Goal: Task Accomplishment & Management: Manage account settings

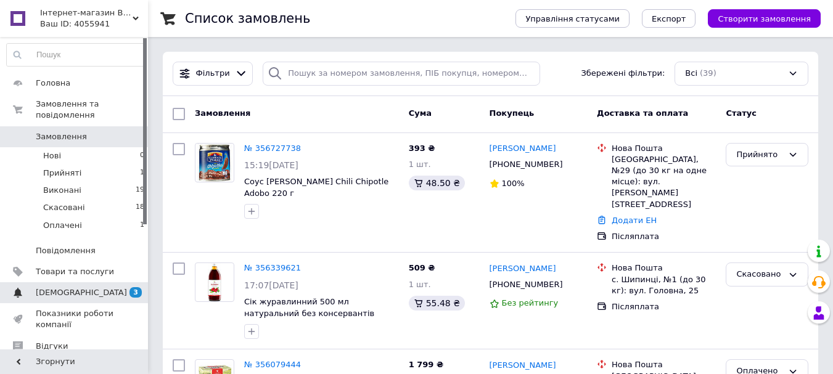
click at [132, 287] on span "3" at bounding box center [135, 292] width 12 height 10
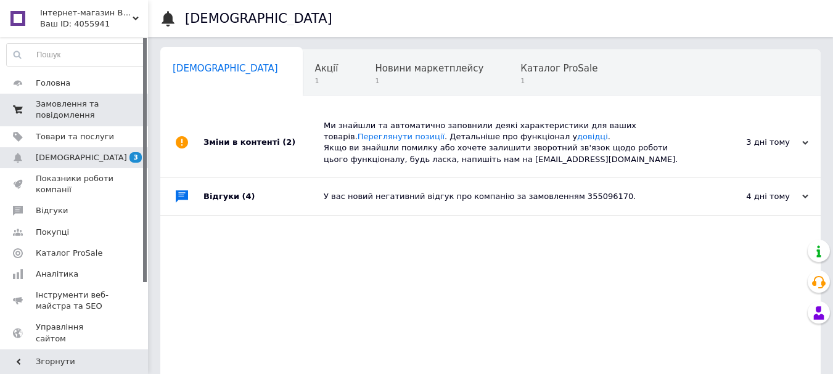
click at [54, 102] on span "Замовлення та повідомлення" at bounding box center [75, 110] width 78 height 22
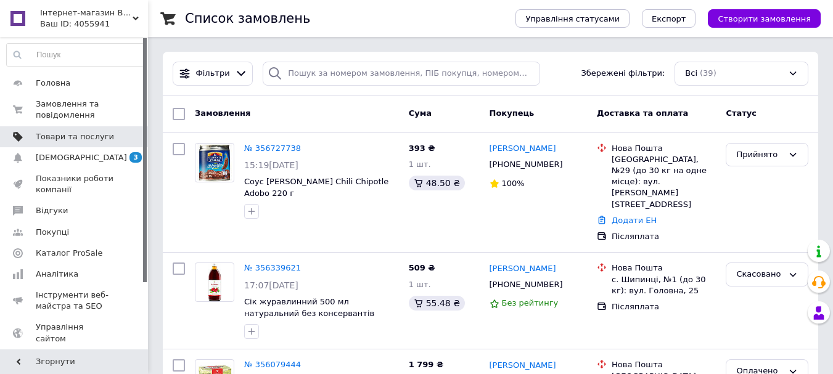
click at [61, 136] on span "Товари та послуги" at bounding box center [75, 136] width 78 height 11
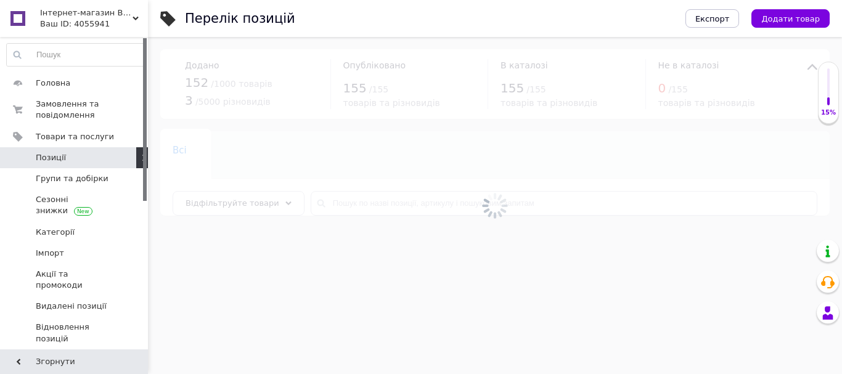
click at [55, 163] on link "Позиції" at bounding box center [76, 157] width 152 height 21
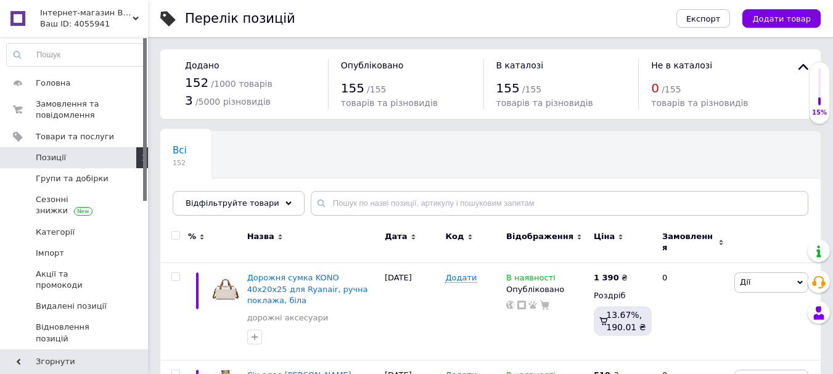
scroll to position [123, 0]
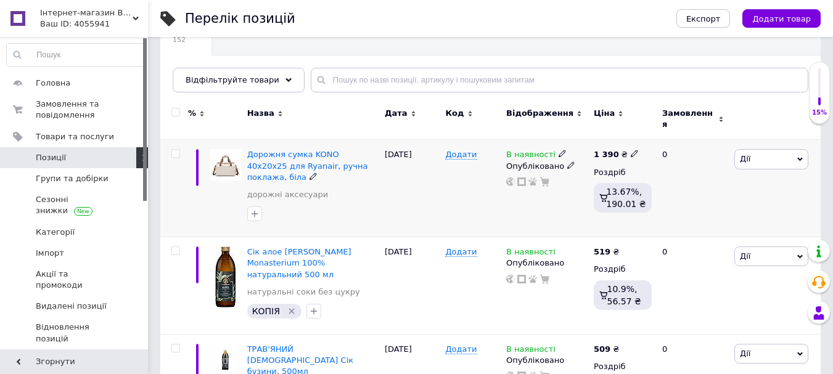
click at [752, 151] on span "Дії" at bounding box center [771, 159] width 74 height 20
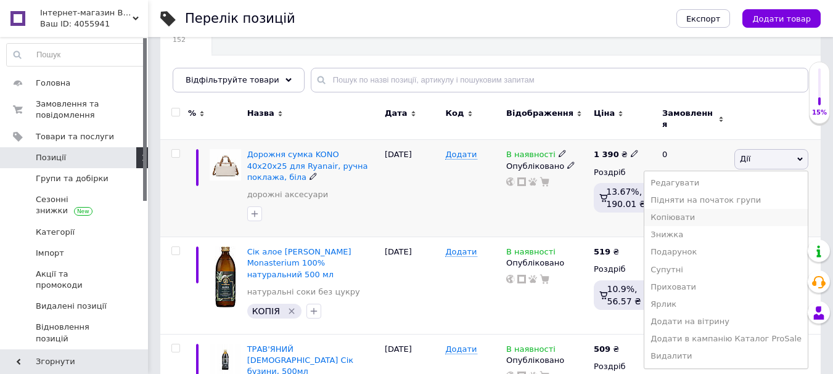
click at [690, 211] on li "Копіювати" at bounding box center [725, 217] width 163 height 17
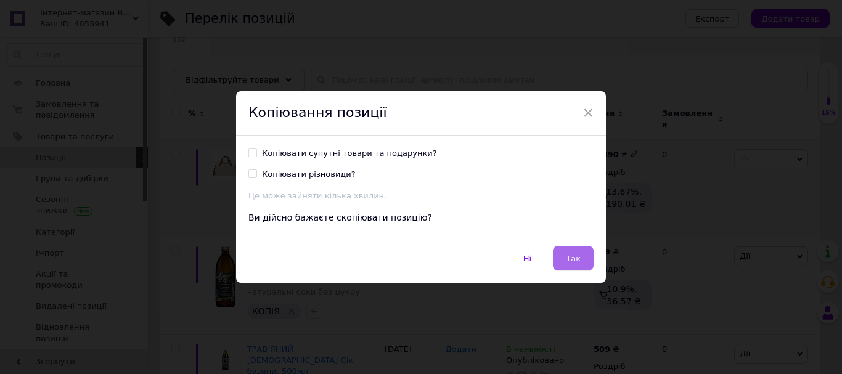
click at [578, 254] on span "Так" at bounding box center [573, 258] width 15 height 9
